Goal: Transaction & Acquisition: Purchase product/service

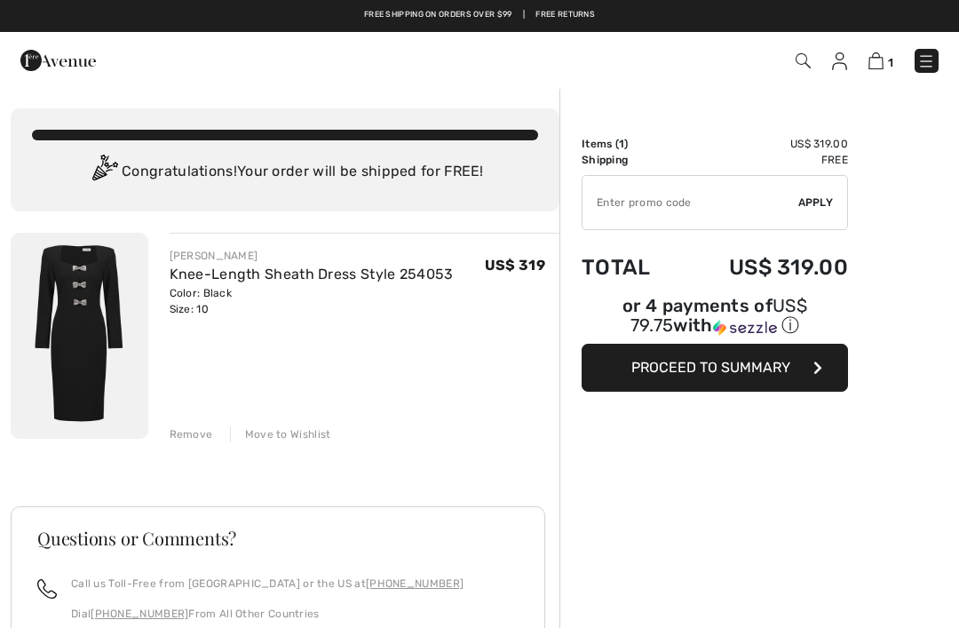
click at [652, 204] on input "TEXT" at bounding box center [690, 202] width 216 height 53
type input "GC005019863"
click at [826, 200] on span "Apply" at bounding box center [816, 202] width 36 height 16
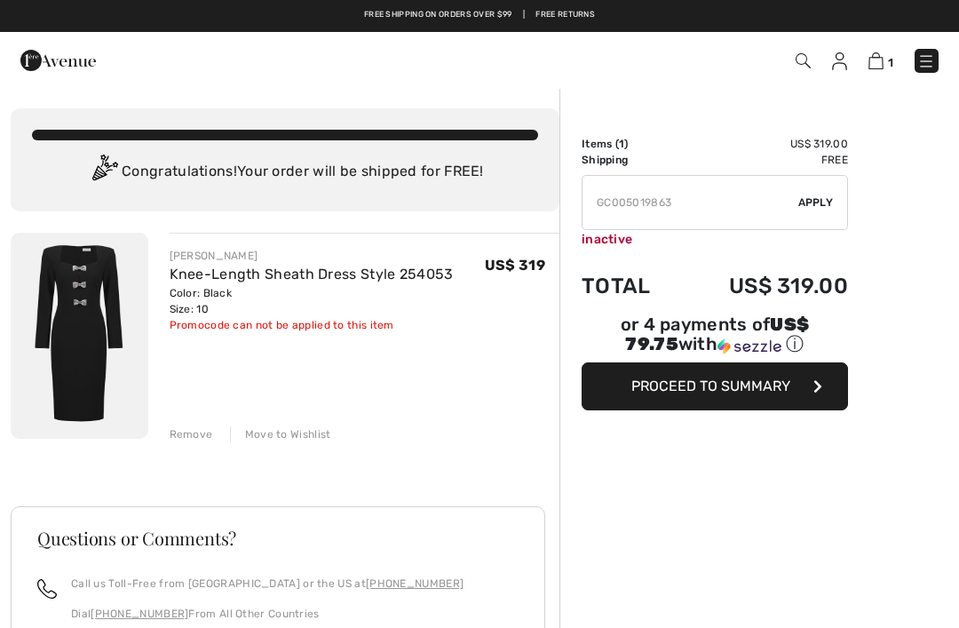
click at [723, 392] on span "Proceed to Summary" at bounding box center [710, 385] width 159 height 17
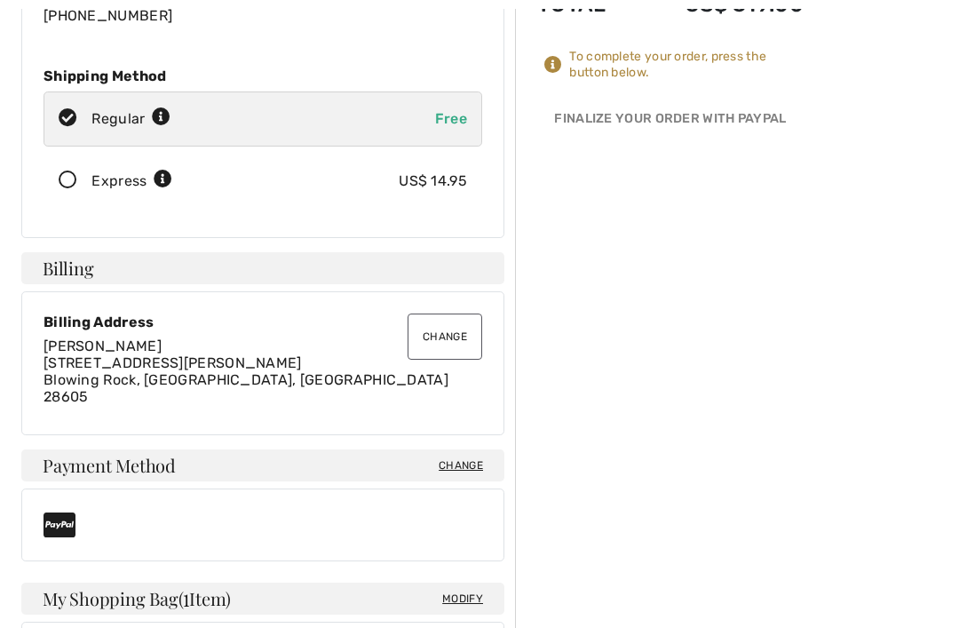
scroll to position [281, 0]
click at [440, 329] on button "Change" at bounding box center [445, 336] width 75 height 46
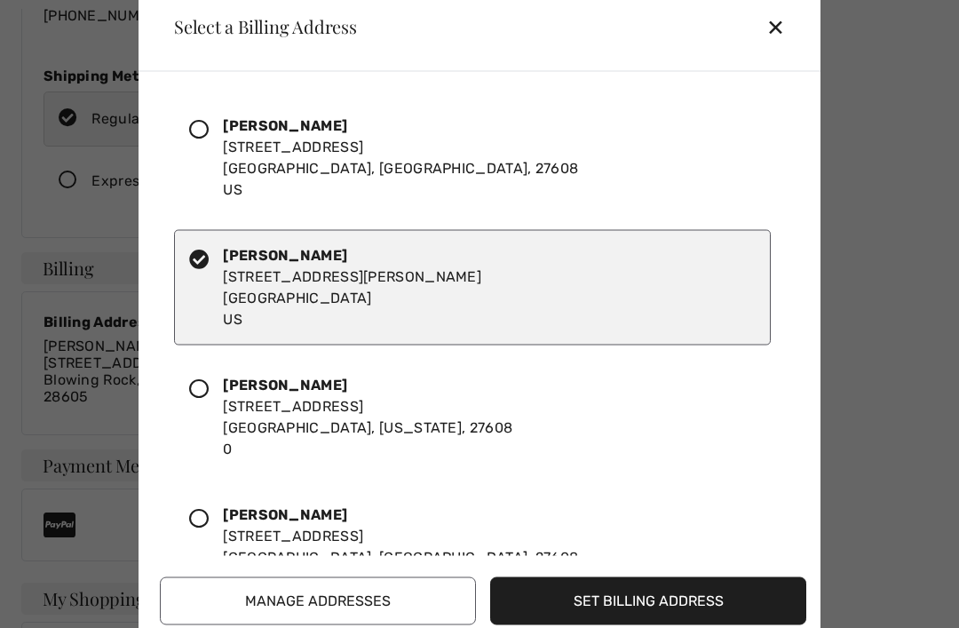
click at [192, 398] on icon at bounding box center [199, 388] width 20 height 20
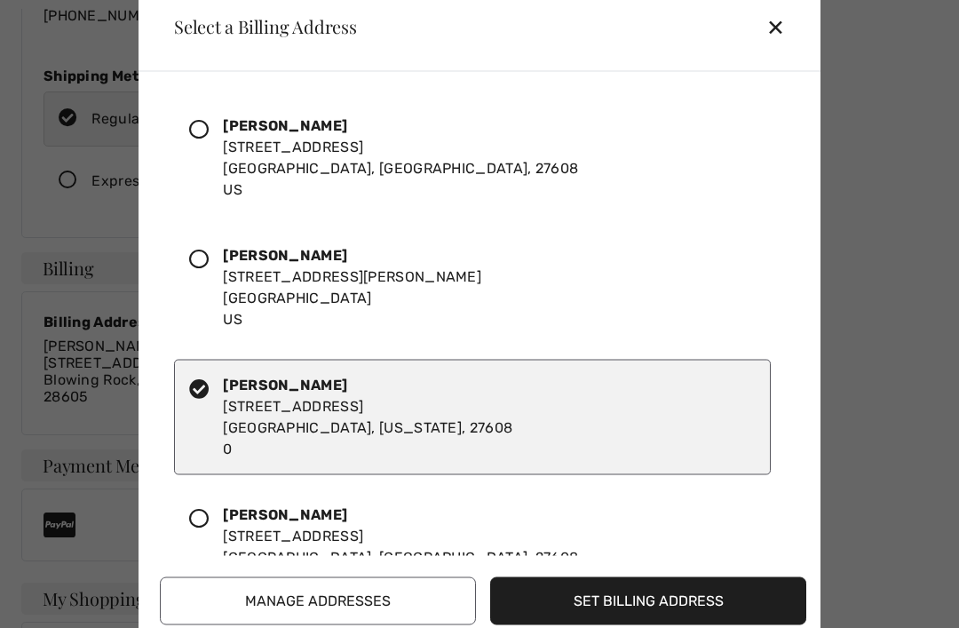
click at [663, 623] on button "Set Billing Address" at bounding box center [648, 600] width 316 height 48
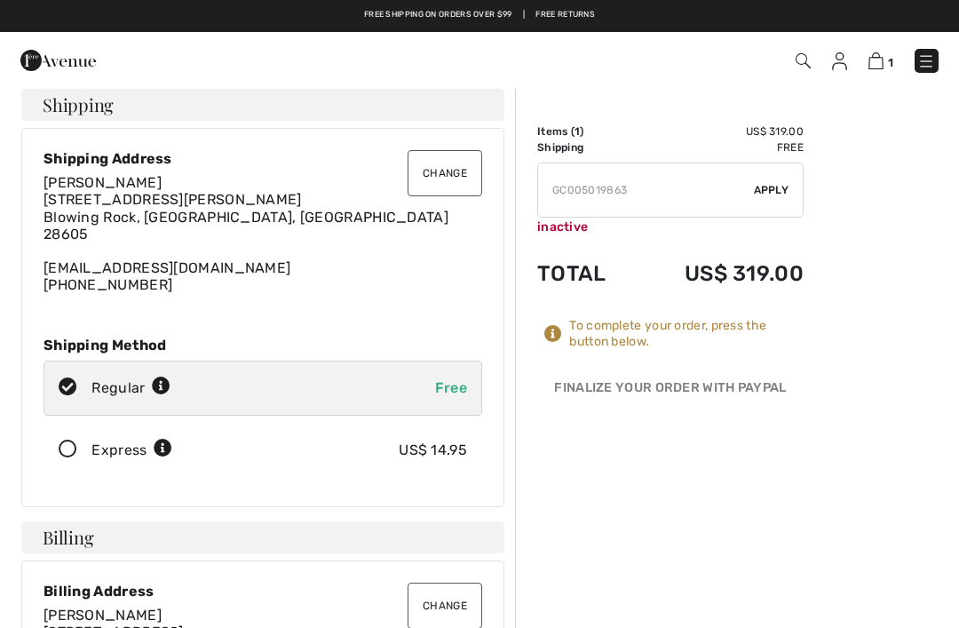
scroll to position [0, 0]
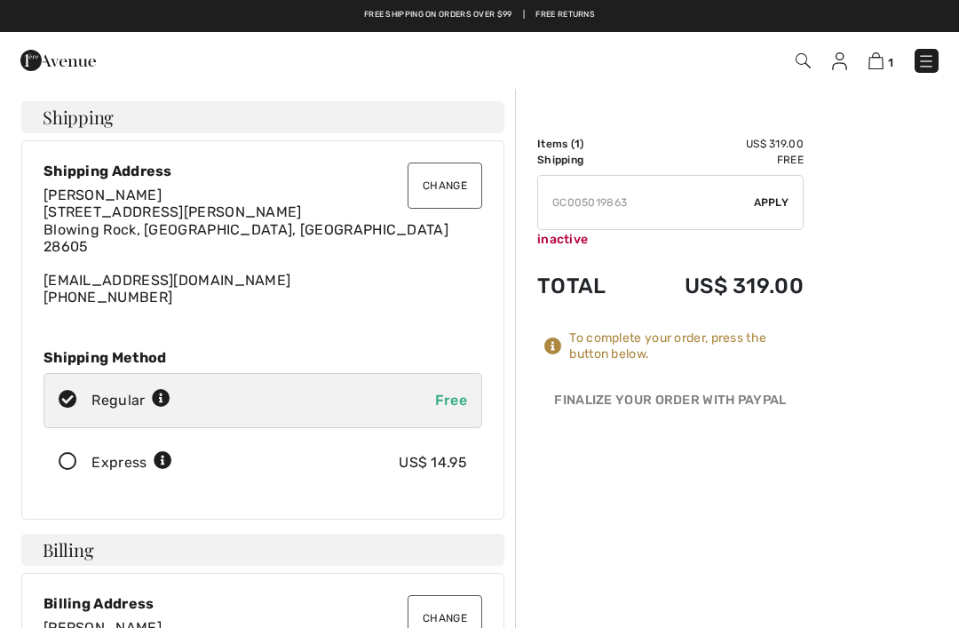
click at [442, 188] on button "Change" at bounding box center [445, 185] width 75 height 46
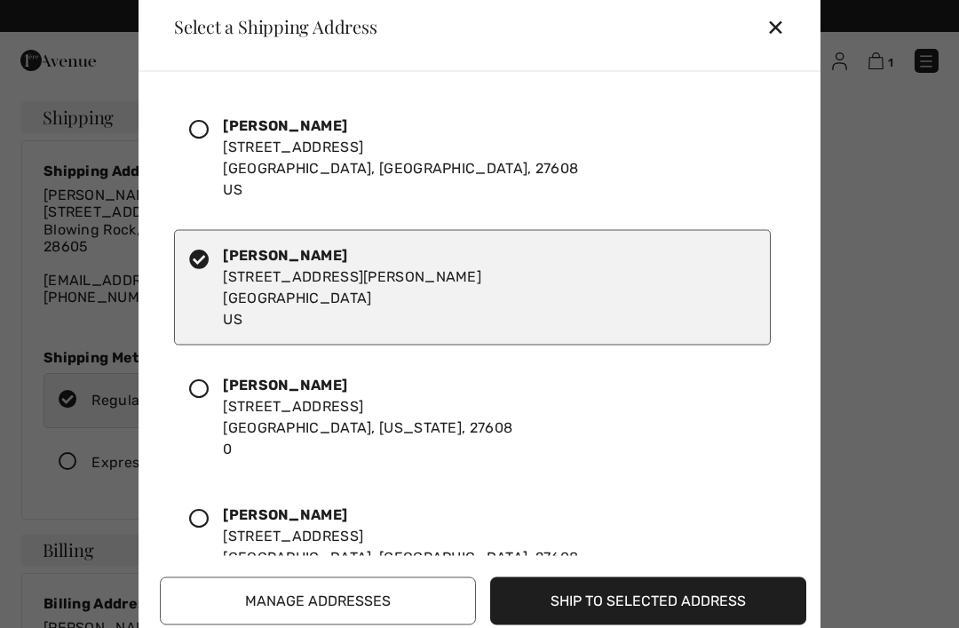
click at [208, 130] on icon at bounding box center [199, 129] width 20 height 20
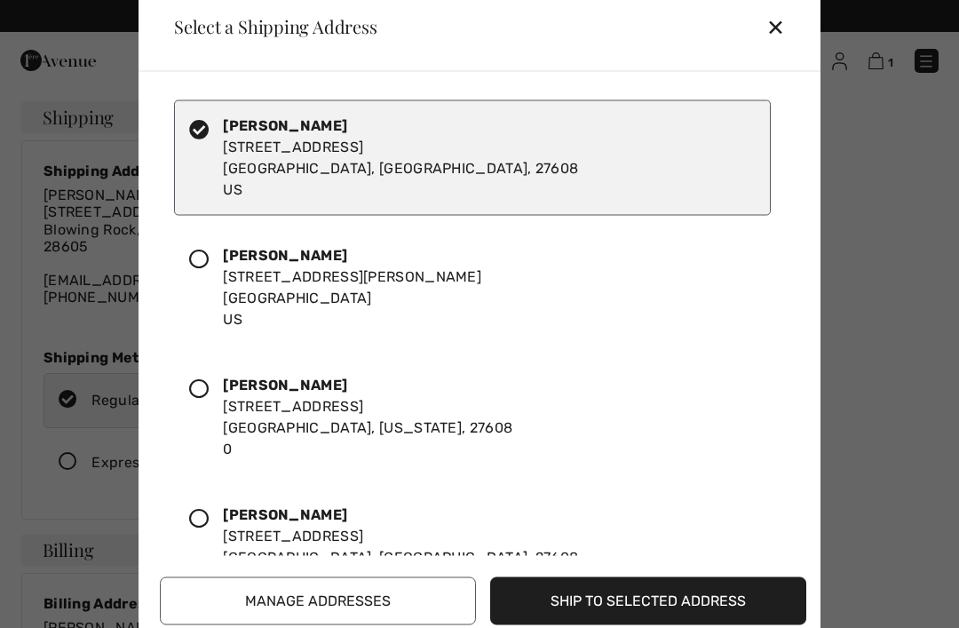
click at [667, 597] on button "Ship to Selected Address" at bounding box center [648, 600] width 316 height 48
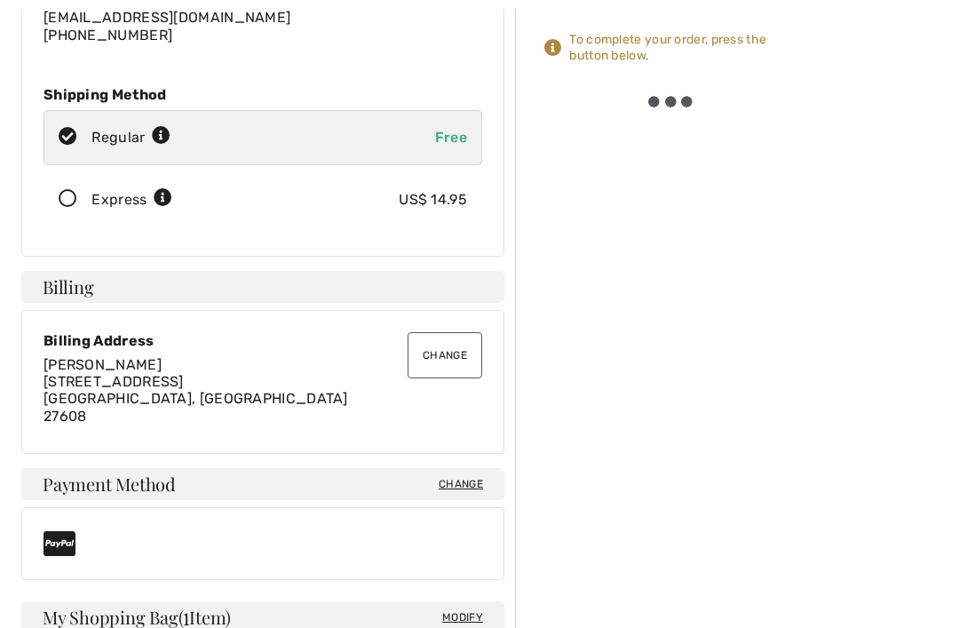
scroll to position [329, 0]
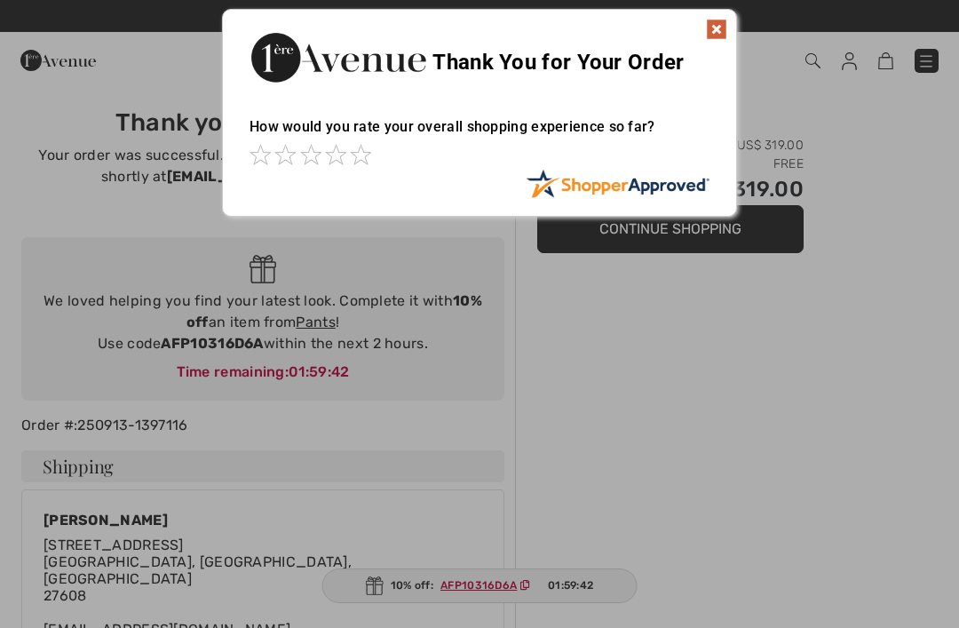
click at [368, 145] on span at bounding box center [360, 154] width 21 height 21
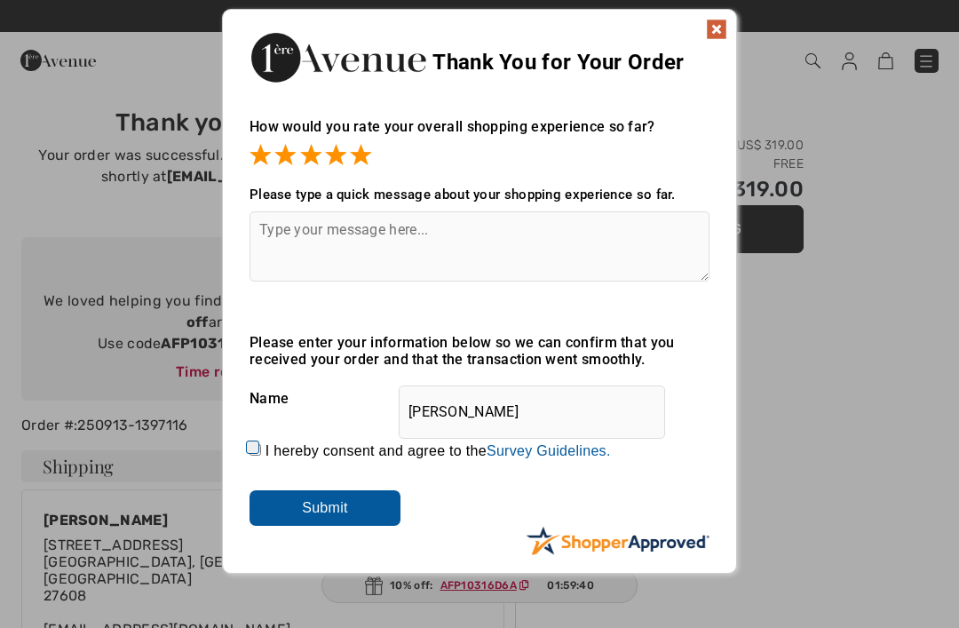
click at [714, 32] on img at bounding box center [716, 29] width 21 height 21
